Goal: Check status: Check status

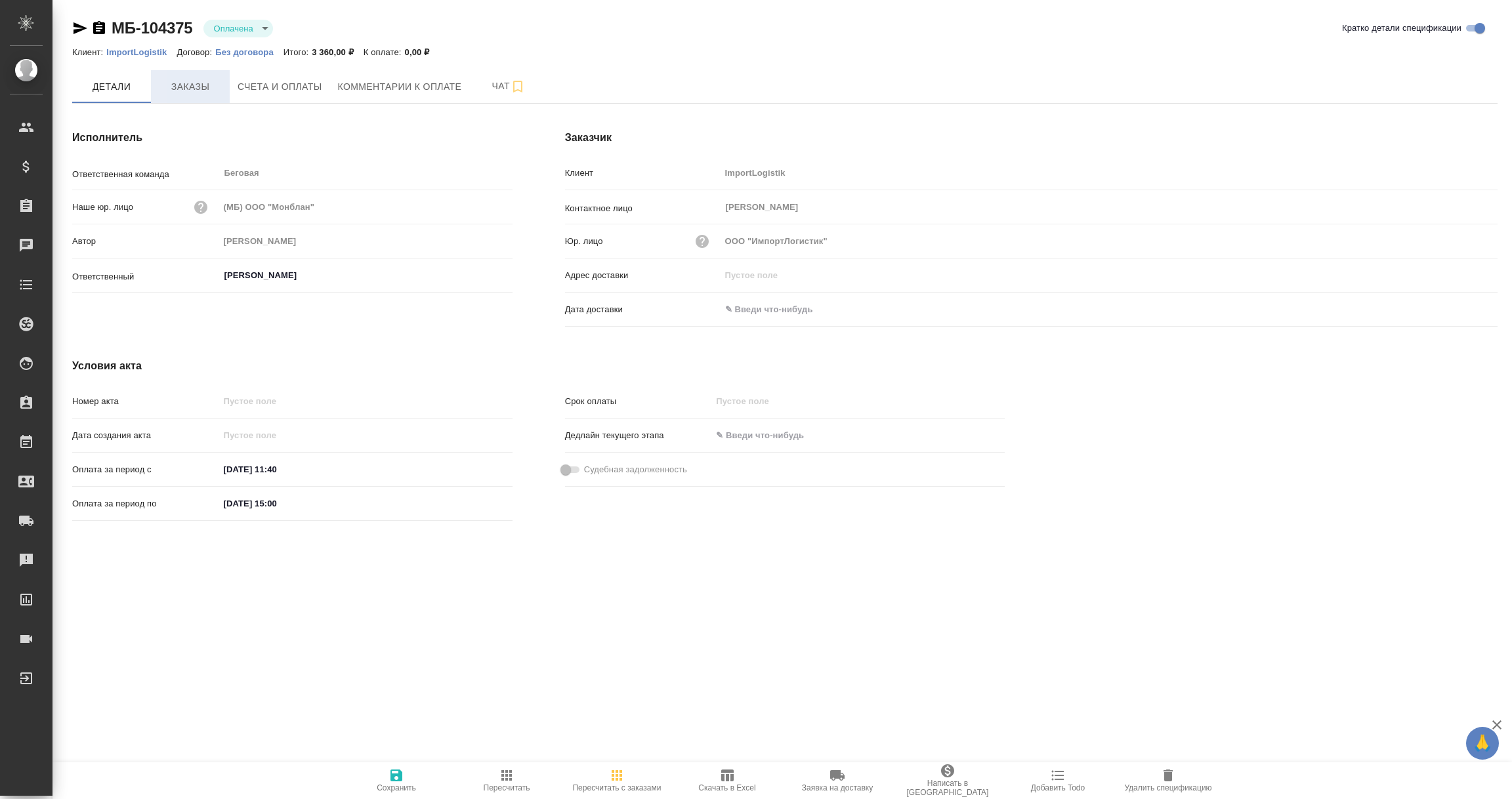
click at [198, 91] on span "Заказы" at bounding box center [190, 87] width 63 height 16
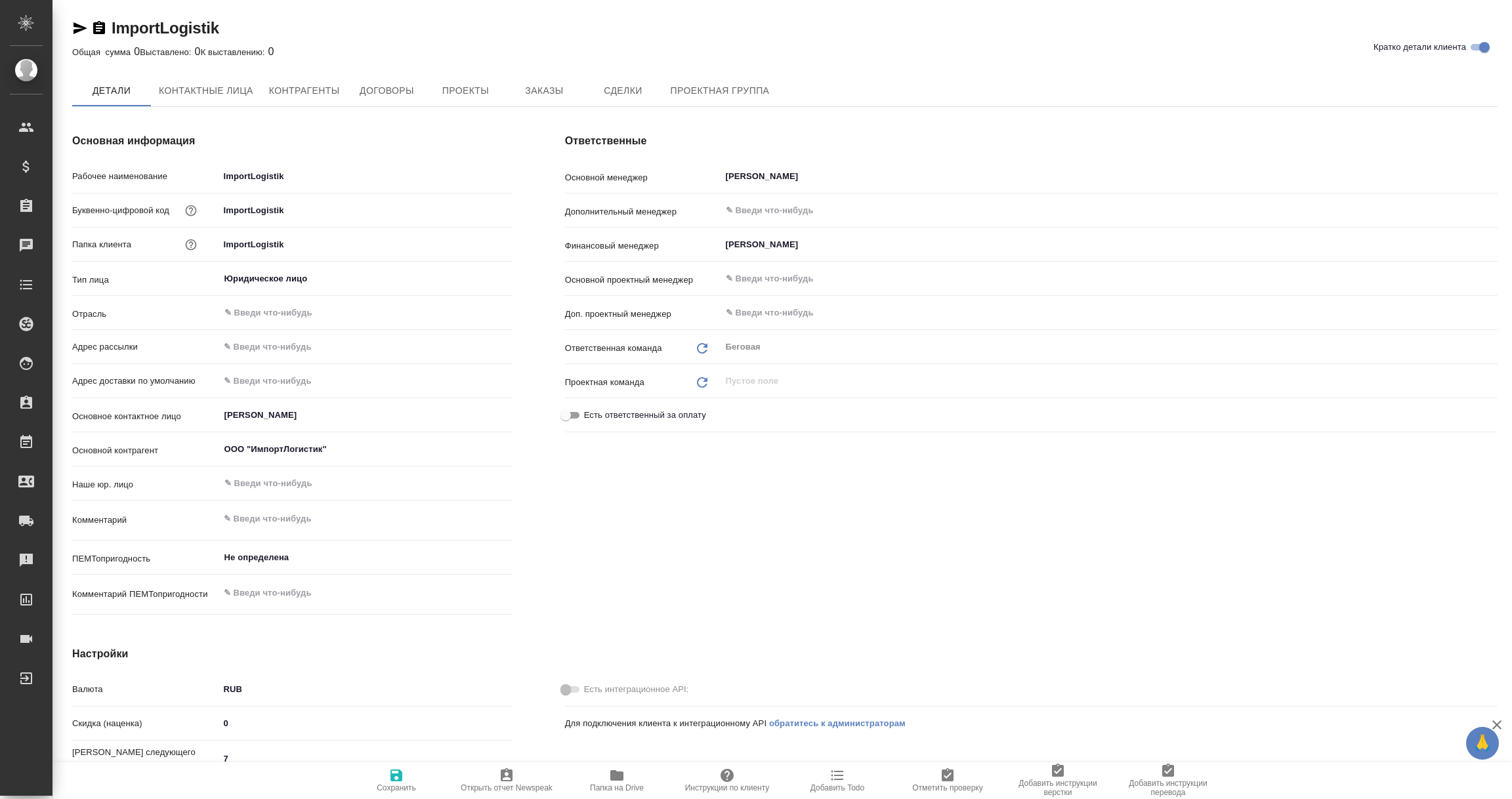
type textarea "x"
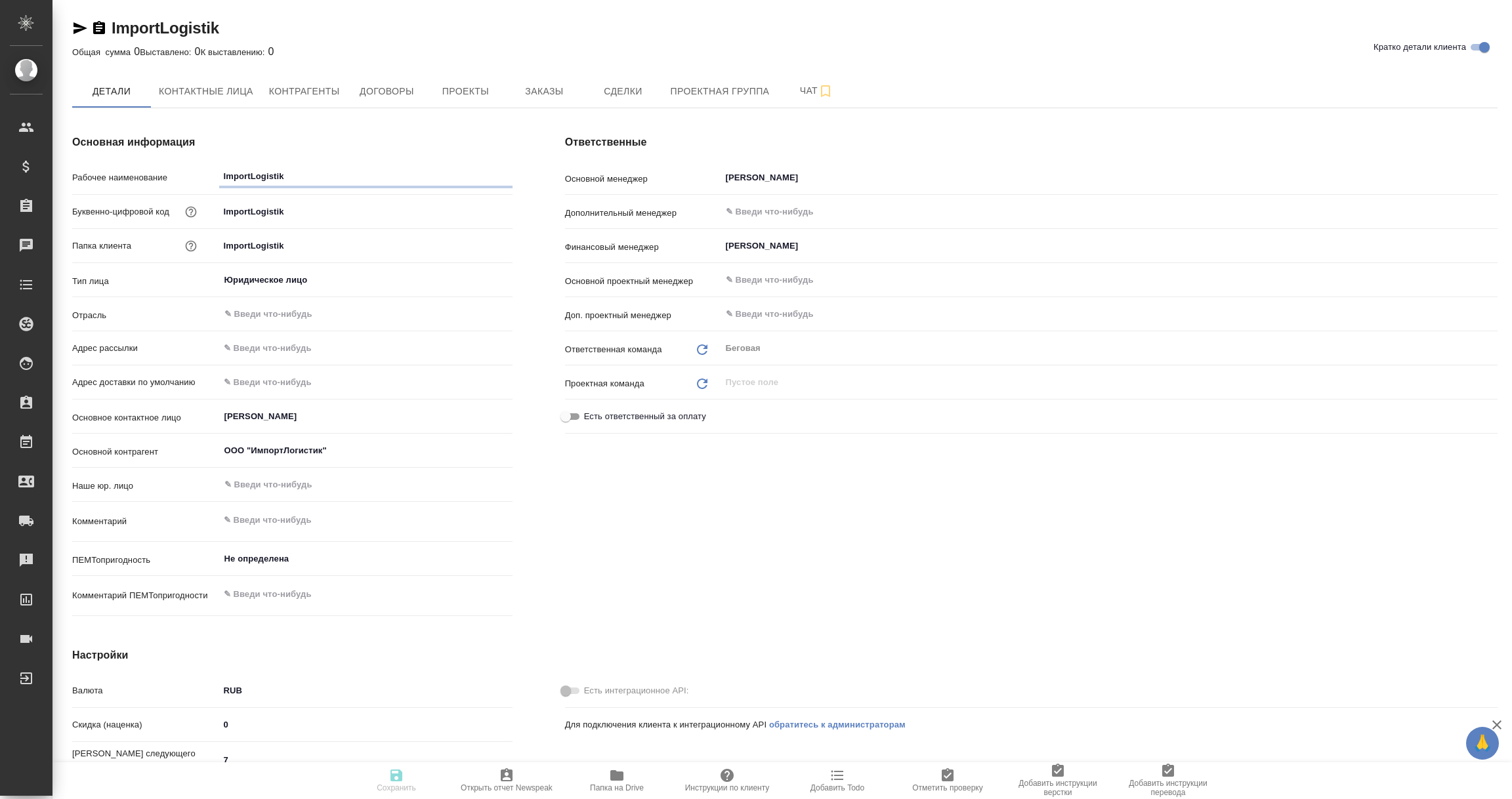
type textarea "x"
